Goal: Task Accomplishment & Management: Use online tool/utility

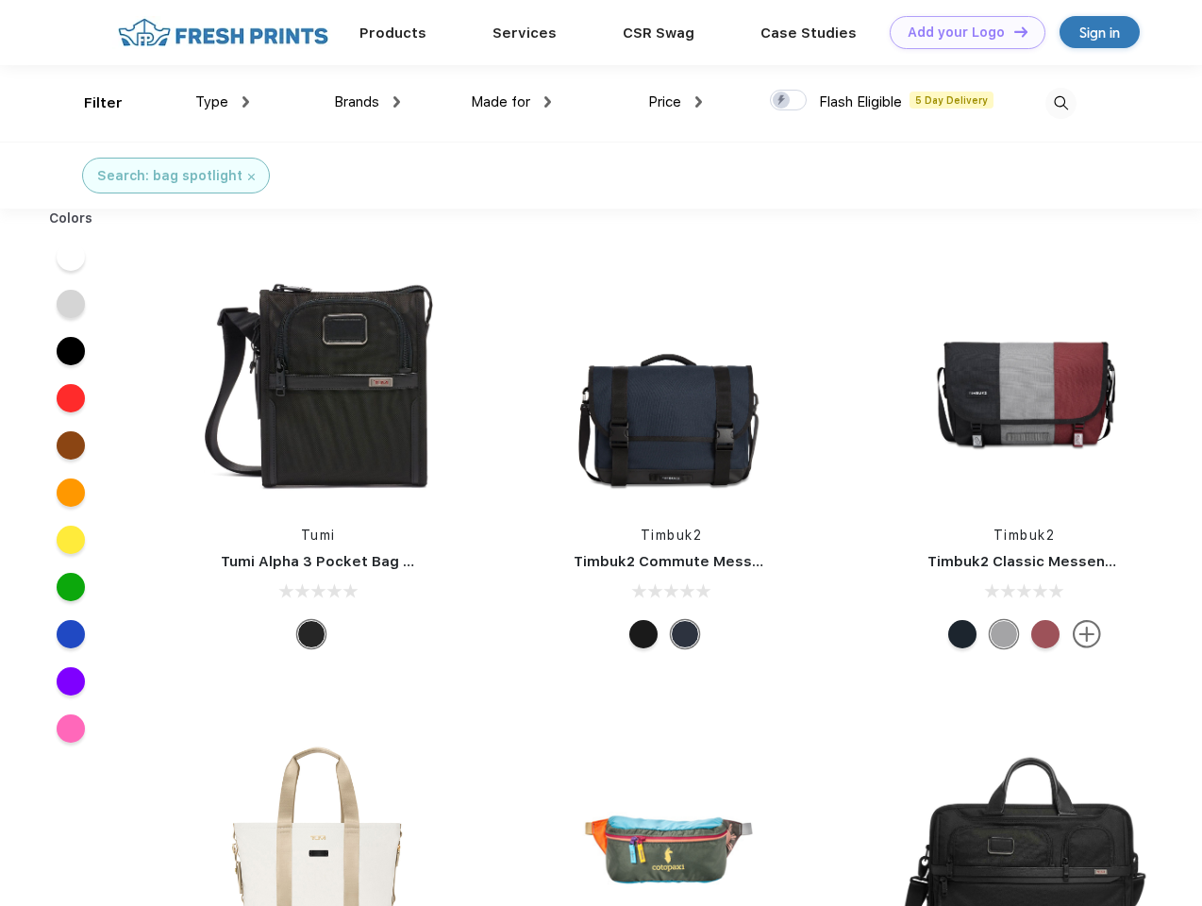
click at [960, 32] on link "Add your Logo Design Tool" at bounding box center [968, 32] width 156 height 33
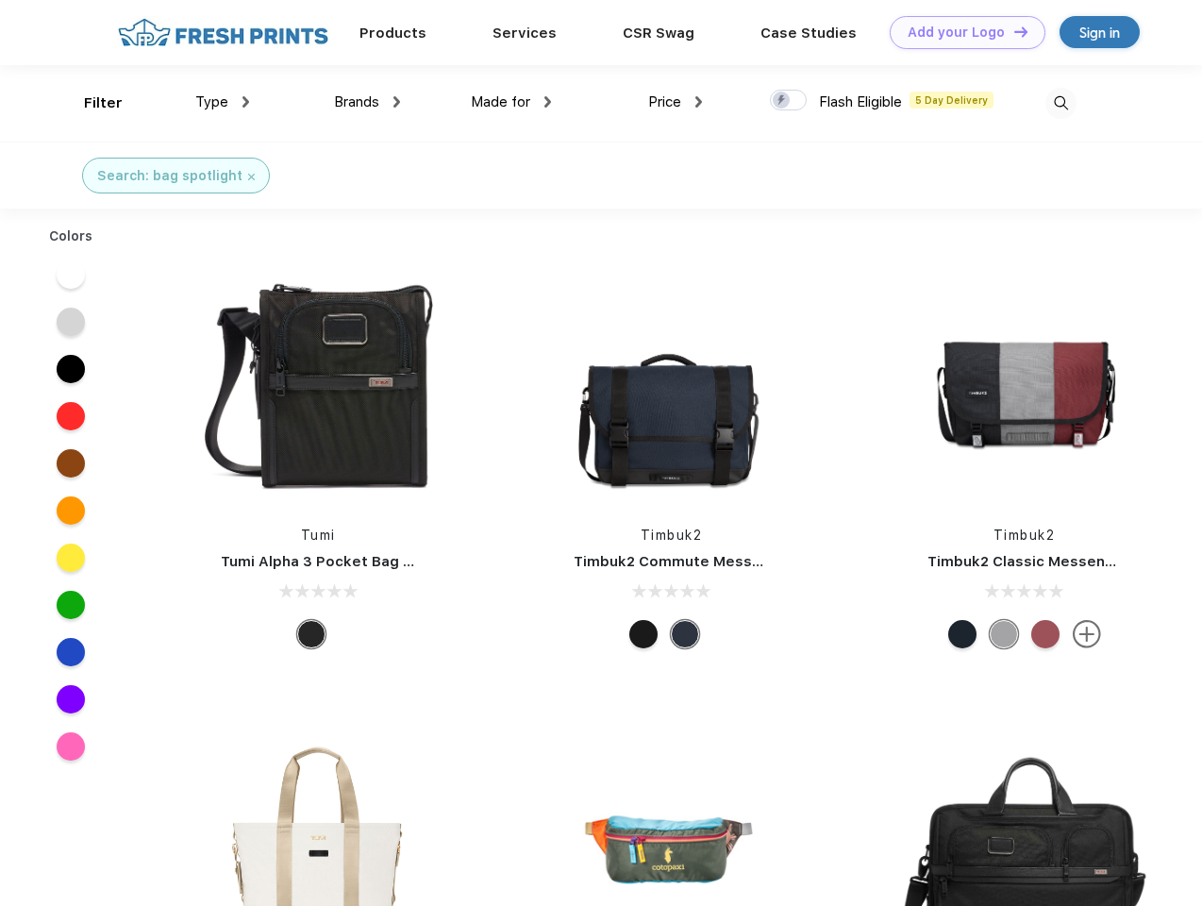
click at [0, 0] on div "Design Tool" at bounding box center [0, 0] width 0 height 0
click at [1012, 31] on link "Add your Logo Design Tool" at bounding box center [968, 32] width 156 height 33
click at [91, 103] on div "Filter" at bounding box center [103, 103] width 39 height 22
click at [223, 102] on span "Type" at bounding box center [211, 101] width 33 height 17
click at [367, 102] on span "Brands" at bounding box center [356, 101] width 45 height 17
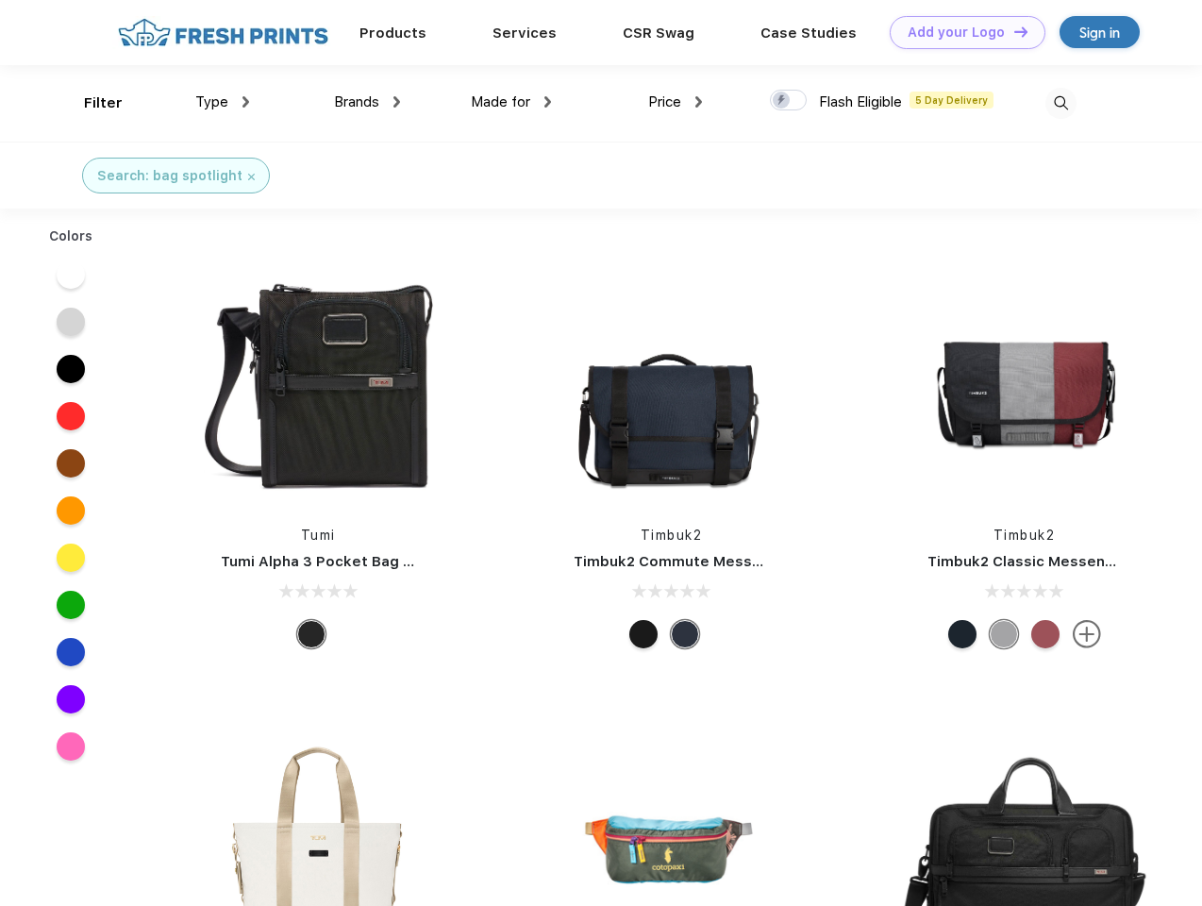
click at [511, 102] on span "Made for" at bounding box center [500, 101] width 59 height 17
click at [675, 102] on span "Price" at bounding box center [664, 101] width 33 height 17
click at [789, 101] on div at bounding box center [788, 100] width 37 height 21
click at [782, 101] on input "checkbox" at bounding box center [776, 95] width 12 height 12
click at [1060, 103] on img at bounding box center [1060, 103] width 31 height 31
